Goal: Task Accomplishment & Management: Manage account settings

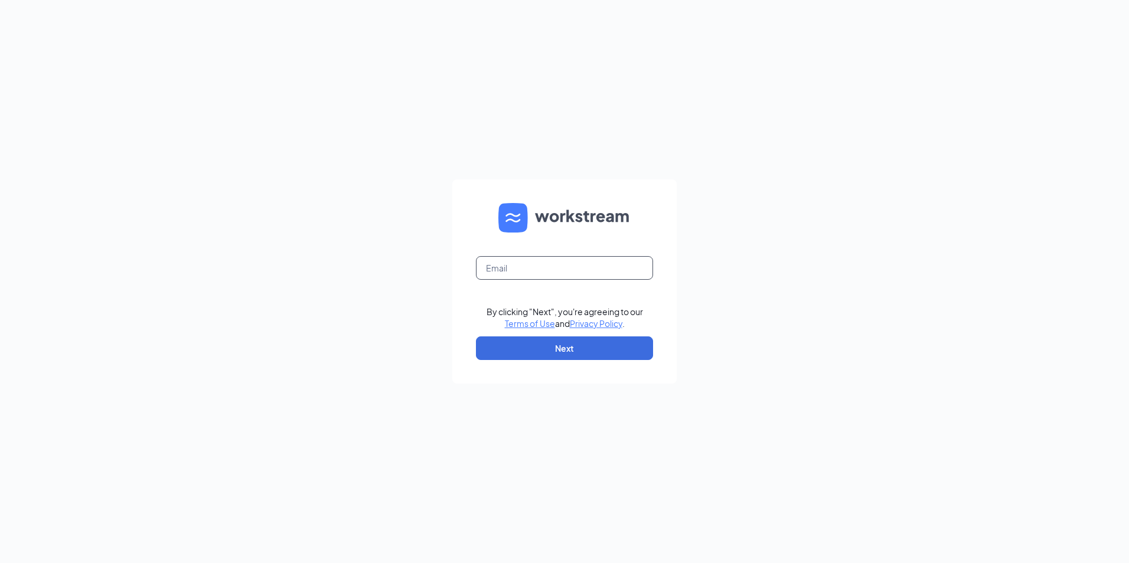
click at [542, 262] on input "text" at bounding box center [564, 268] width 177 height 24
type input "rberesjr@palamerican.com"
click at [544, 346] on button "Next" at bounding box center [564, 349] width 177 height 24
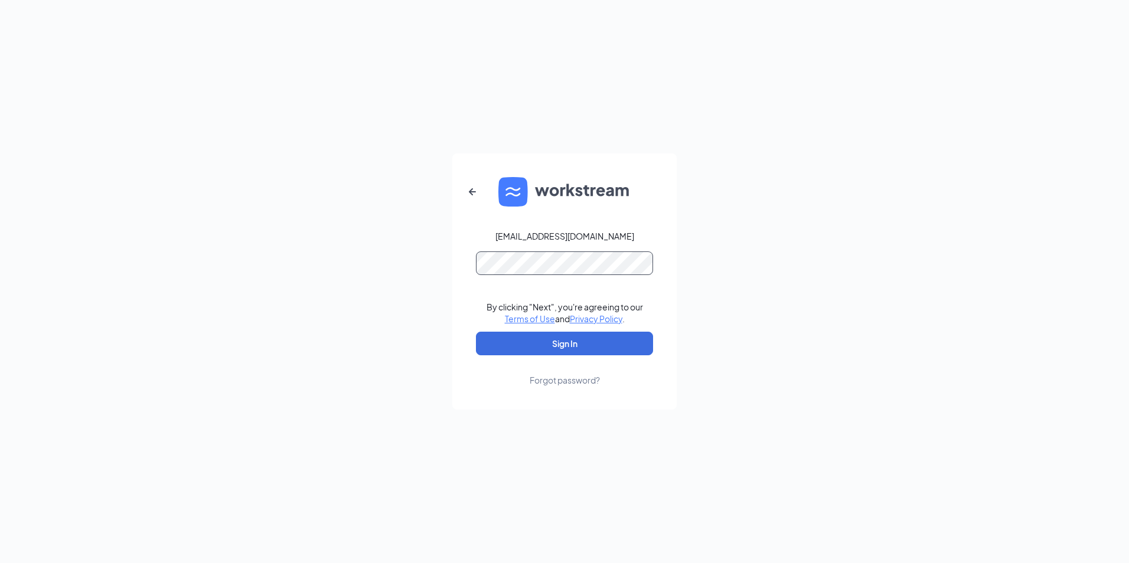
click at [476, 332] on button "Sign In" at bounding box center [564, 344] width 177 height 24
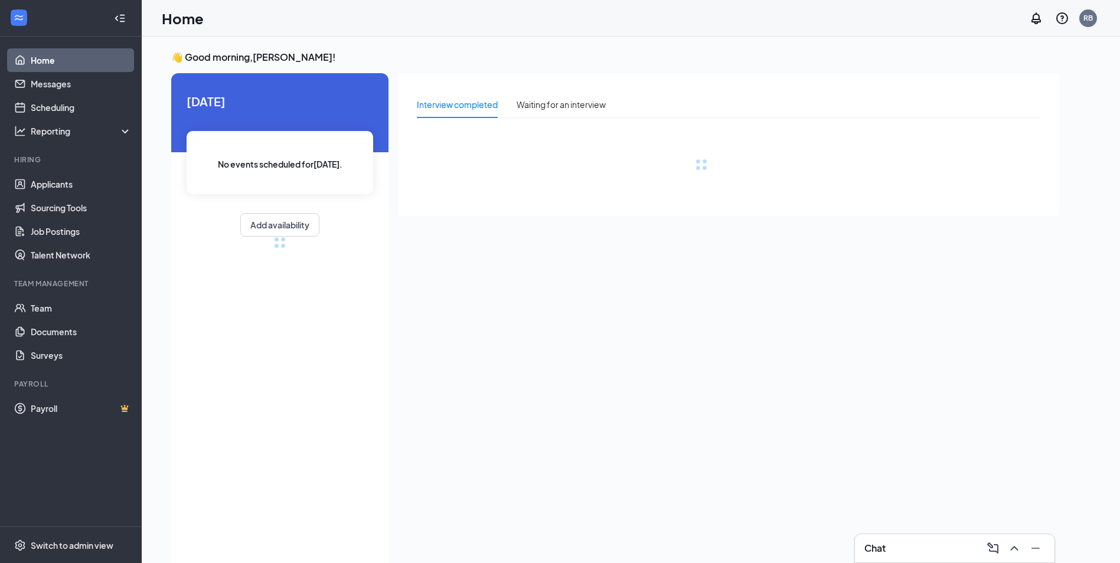
click at [910, 557] on div "Chat" at bounding box center [955, 548] width 181 height 19
